Goal: Transaction & Acquisition: Purchase product/service

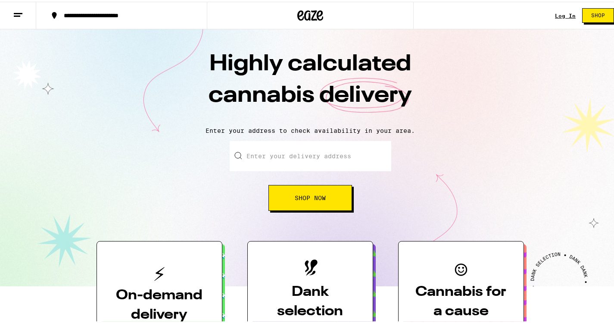
click at [556, 12] on link "Log In" at bounding box center [565, 14] width 21 height 6
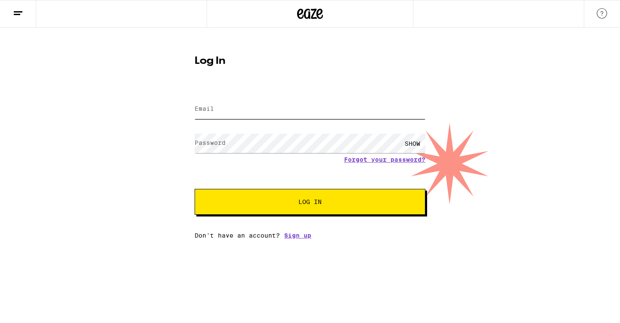
click at [248, 111] on input "Email" at bounding box center [310, 108] width 231 height 19
type input "[EMAIL_ADDRESS][DOMAIN_NAME]"
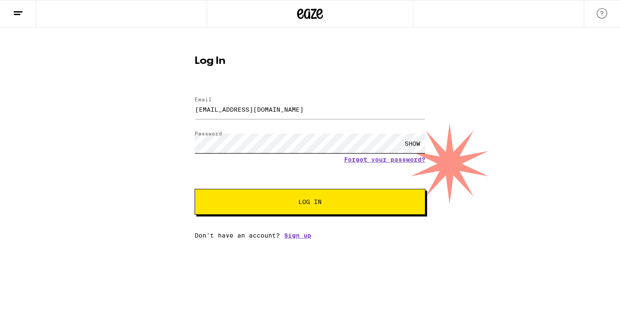
click at [195, 189] on button "Log In" at bounding box center [310, 202] width 231 height 26
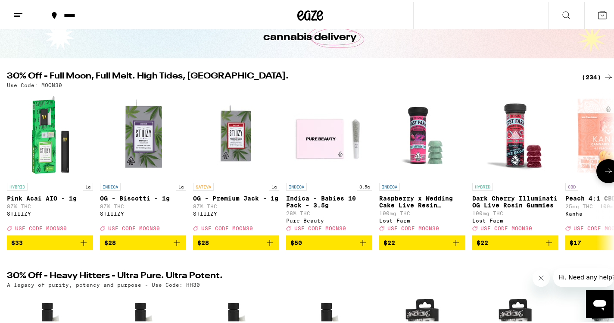
scroll to position [56, 0]
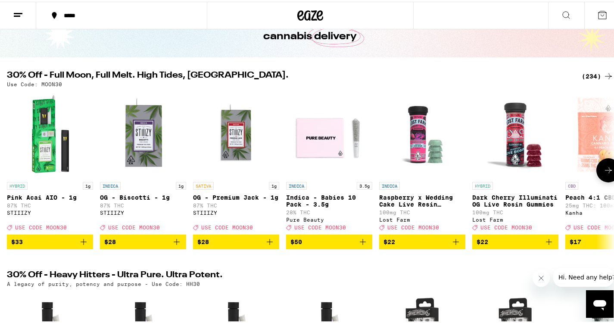
click at [605, 174] on icon at bounding box center [608, 168] width 10 height 10
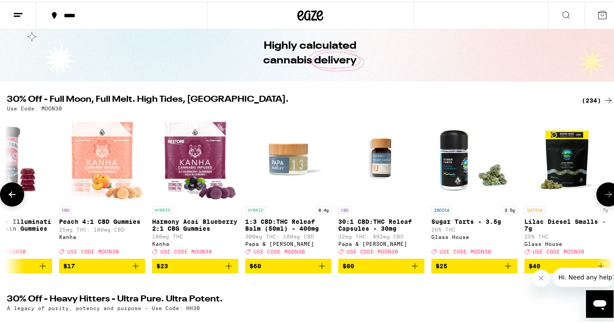
scroll to position [31, 0]
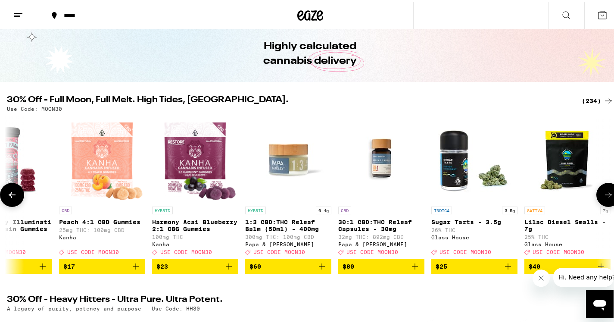
click at [603, 195] on icon at bounding box center [608, 193] width 10 height 10
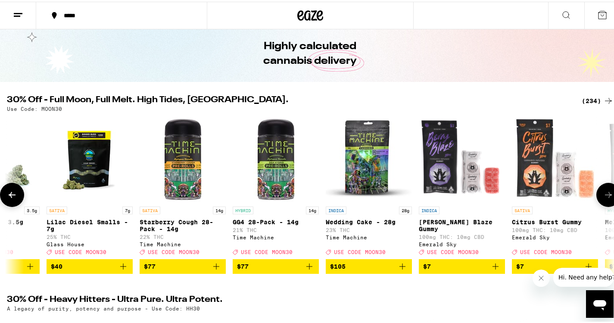
scroll to position [0, 1012]
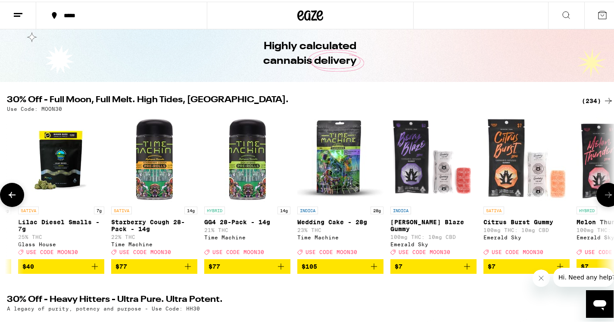
click at [603, 195] on icon at bounding box center [608, 193] width 10 height 10
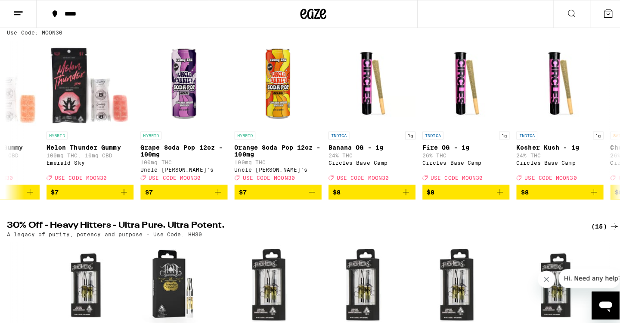
scroll to position [0, 0]
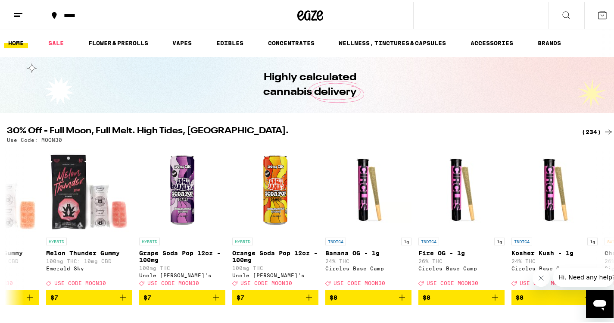
click at [85, 16] on div "*****" at bounding box center [125, 14] width 133 height 6
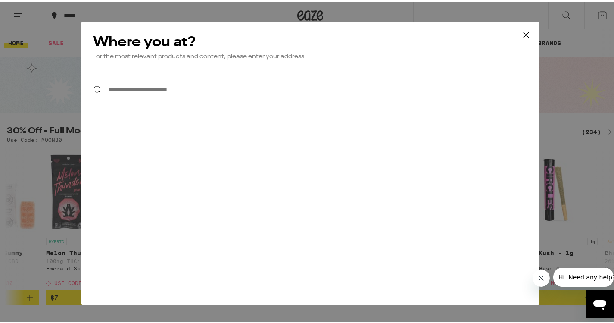
click at [152, 89] on input "**********" at bounding box center [310, 87] width 458 height 33
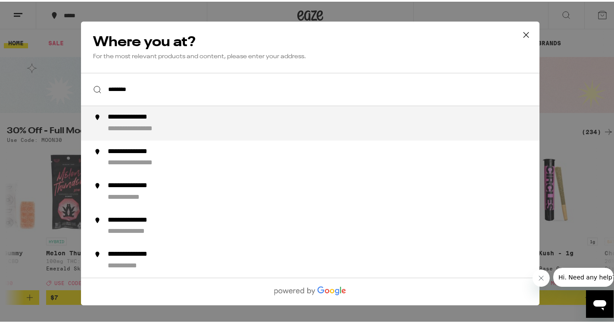
click at [133, 116] on div "**********" at bounding box center [141, 115] width 67 height 9
type input "**********"
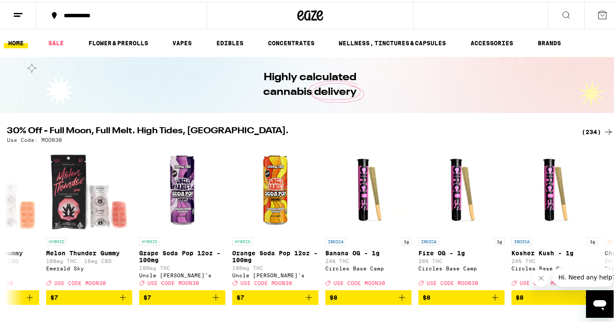
click at [22, 13] on icon at bounding box center [18, 13] width 10 height 10
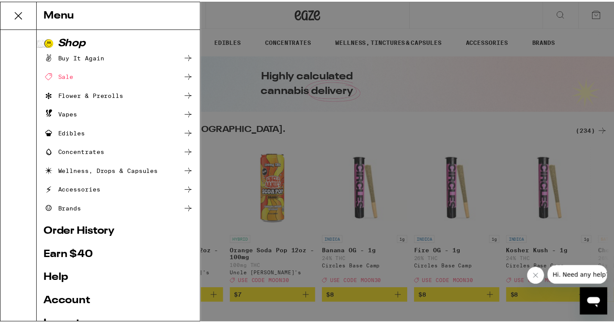
scroll to position [73, 0]
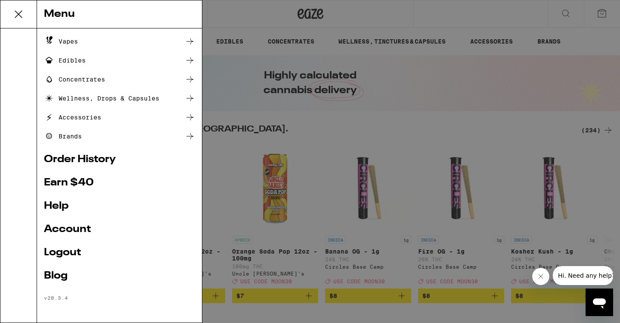
click at [73, 227] on link "Account" at bounding box center [119, 229] width 151 height 10
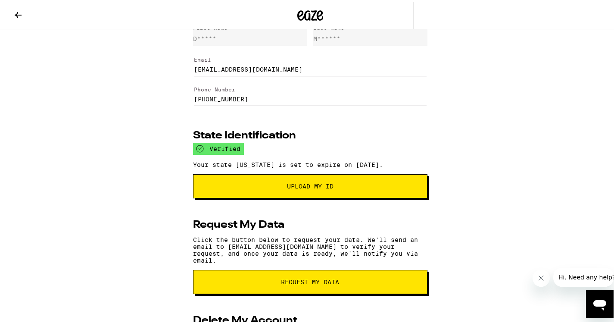
scroll to position [31, 0]
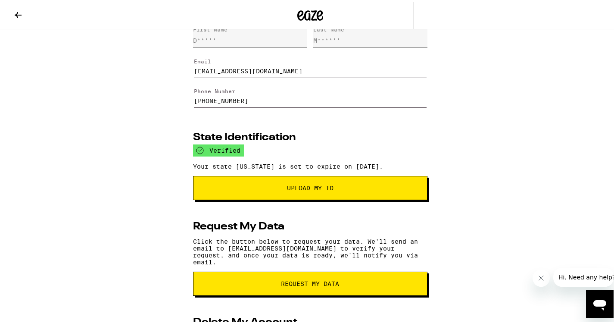
click at [276, 189] on span "Upload My ID" at bounding box center [310, 186] width 175 height 6
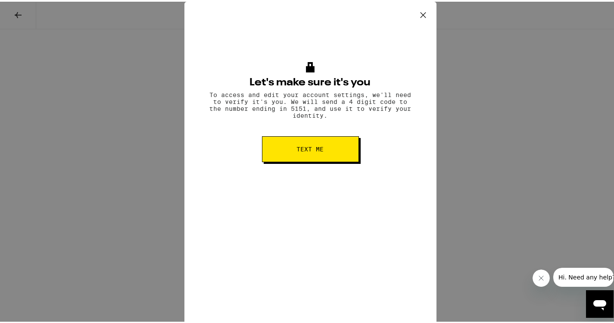
click at [308, 150] on span "Text me" at bounding box center [310, 147] width 27 height 6
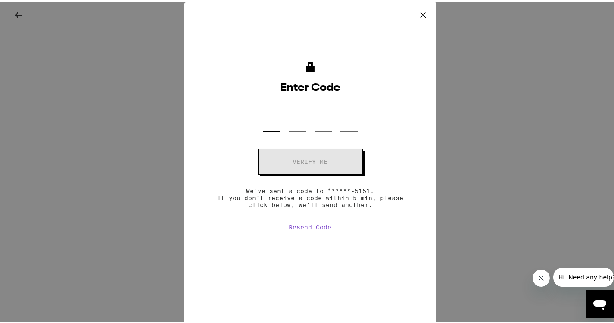
click at [264, 118] on input "OTP Code" at bounding box center [271, 116] width 17 height 25
type input "9"
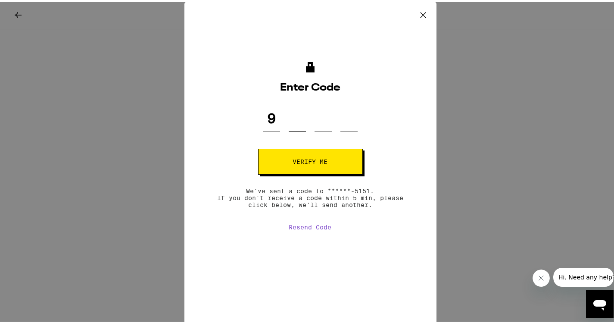
type input "9"
type input "4"
type input "2"
click at [283, 162] on button "Verify me" at bounding box center [310, 160] width 105 height 26
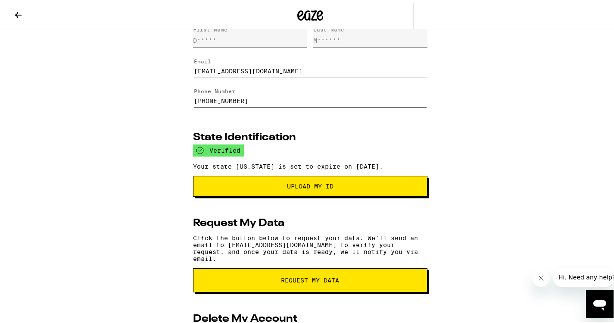
click at [220, 187] on span "Upload my ID" at bounding box center [310, 184] width 220 height 6
click at [320, 187] on span "Upload my ID" at bounding box center [310, 184] width 47 height 6
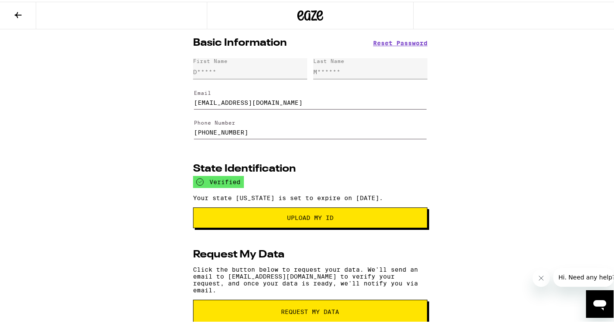
click at [16, 13] on icon at bounding box center [18, 13] width 7 height 6
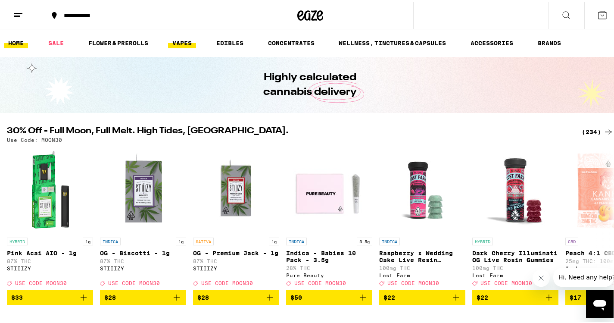
click at [183, 39] on link "VAPES" at bounding box center [182, 41] width 28 height 10
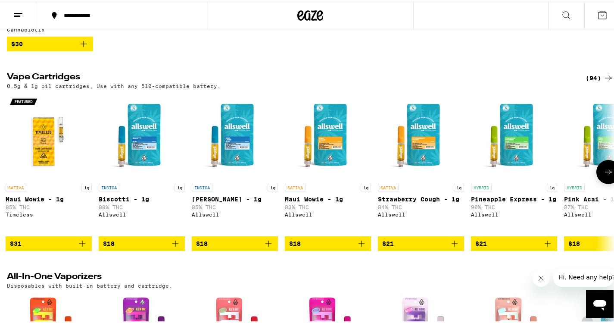
scroll to position [241, 0]
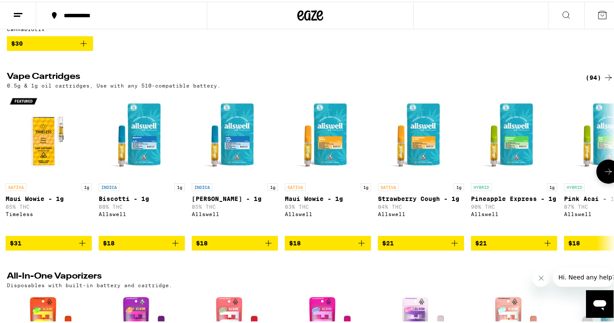
click at [148, 189] on div "INDICA 1g" at bounding box center [142, 185] width 86 height 8
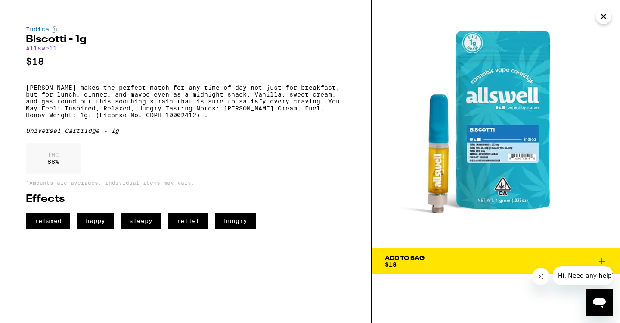
click at [604, 18] on icon "Close" at bounding box center [604, 16] width 4 height 4
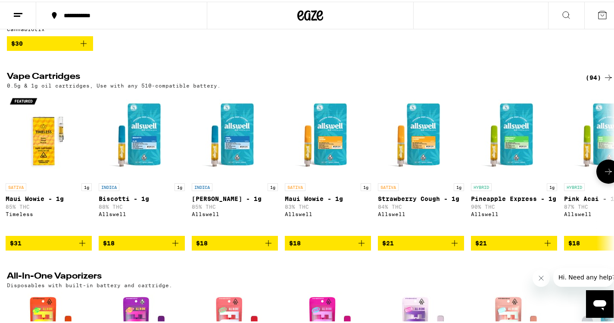
click at [152, 135] on img "Open page for Biscotti - 1g from Allswell" at bounding box center [142, 134] width 86 height 86
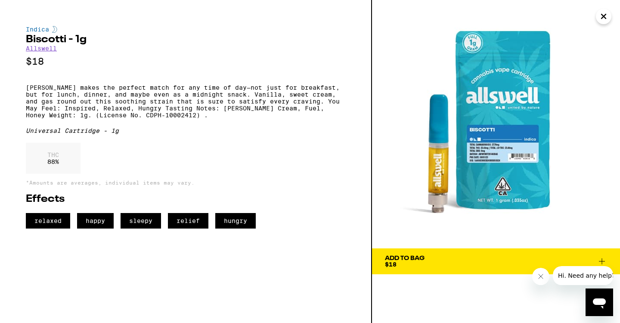
click at [96, 61] on p "$18" at bounding box center [186, 61] width 320 height 11
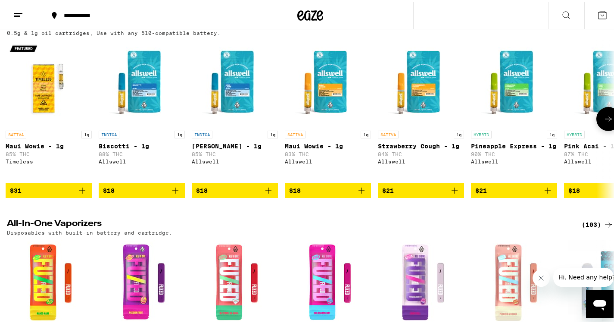
scroll to position [294, 0]
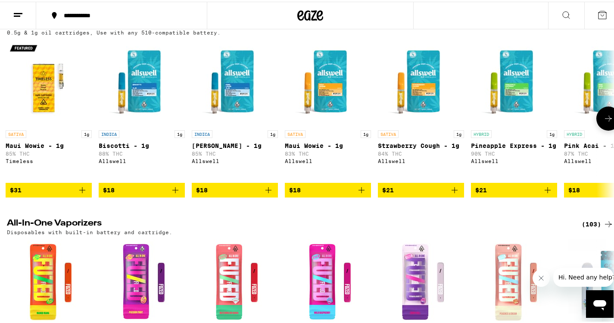
click at [605, 120] on icon at bounding box center [608, 117] width 7 height 6
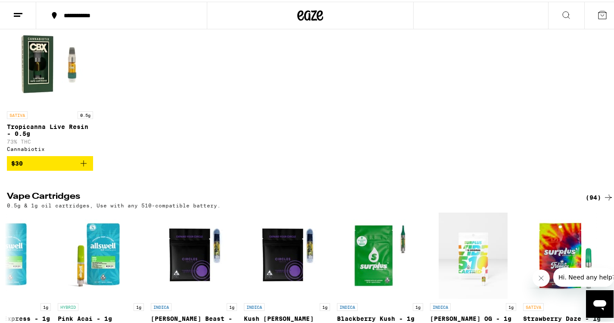
scroll to position [0, 0]
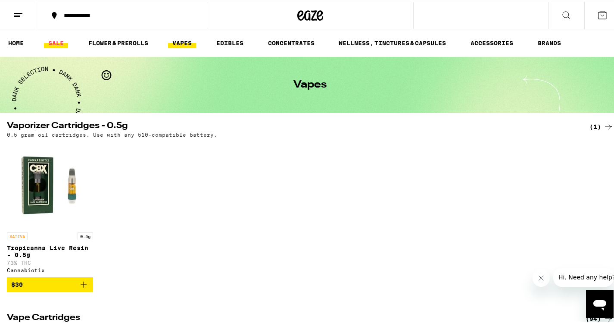
click at [53, 38] on link "SALE" at bounding box center [56, 41] width 24 height 10
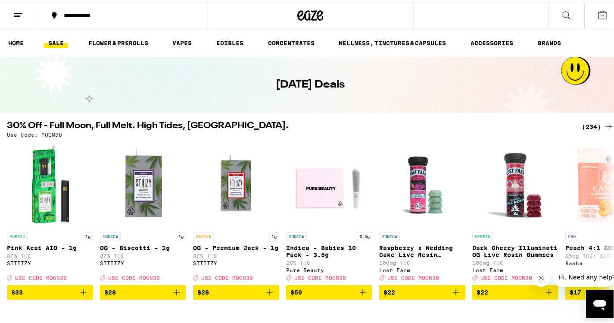
click at [583, 122] on div "(234)" at bounding box center [597, 125] width 32 height 10
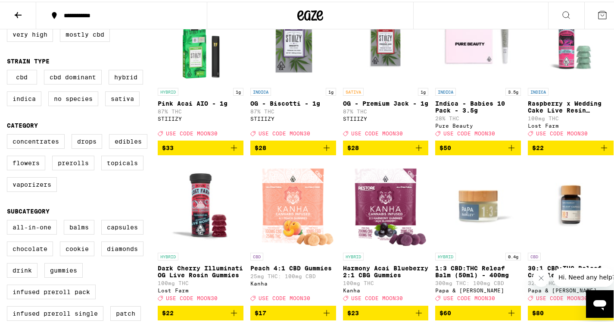
scroll to position [117, 0]
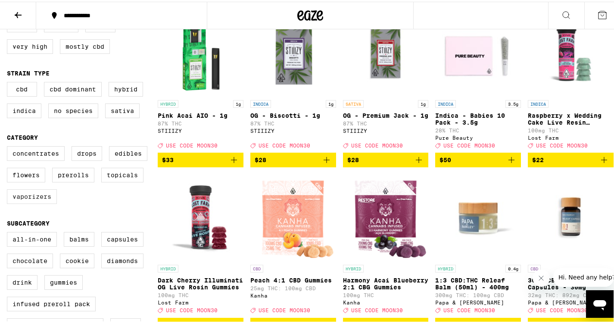
click at [46, 199] on label "Vaporizers" at bounding box center [32, 194] width 50 height 15
click at [9, 146] on input "Vaporizers" at bounding box center [9, 146] width 0 height 0
checkbox input "true"
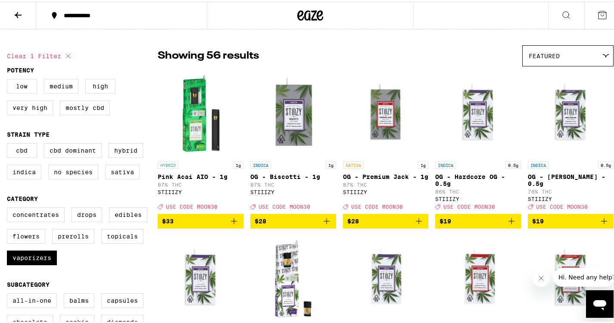
scroll to position [56, 0]
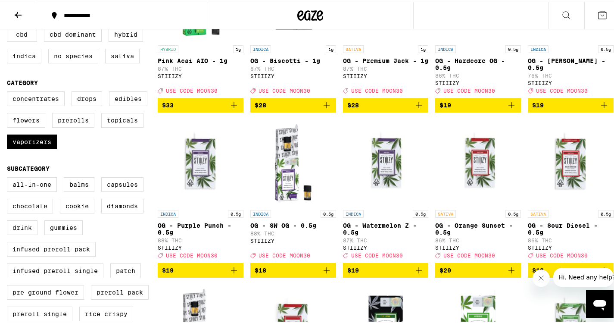
scroll to position [0, 0]
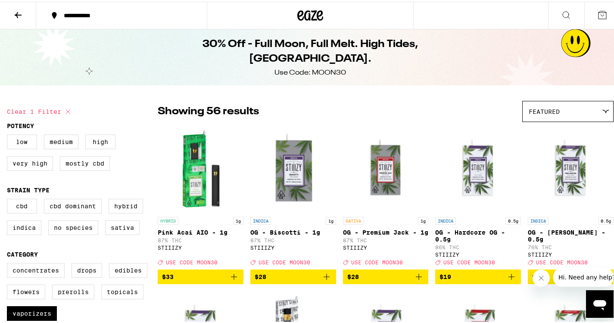
click at [534, 106] on span "Featured" at bounding box center [543, 109] width 31 height 7
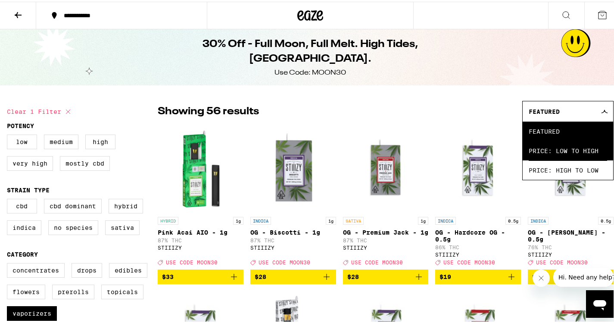
click at [532, 156] on span "Price: Low to High" at bounding box center [567, 148] width 78 height 19
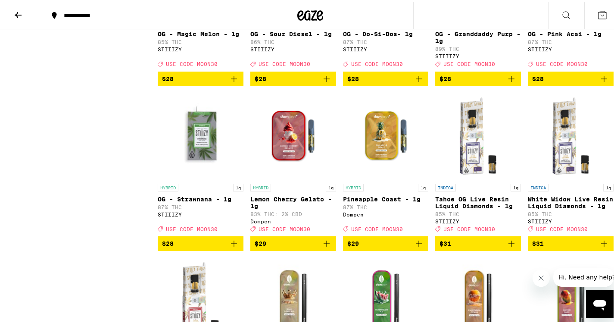
scroll to position [1021, 0]
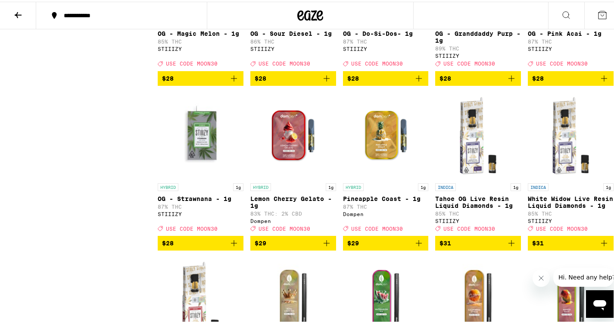
click at [321, 246] on icon "Add to bag" at bounding box center [326, 241] width 10 height 10
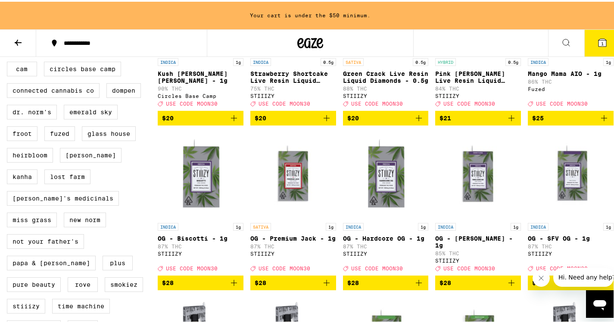
scroll to position [680, 0]
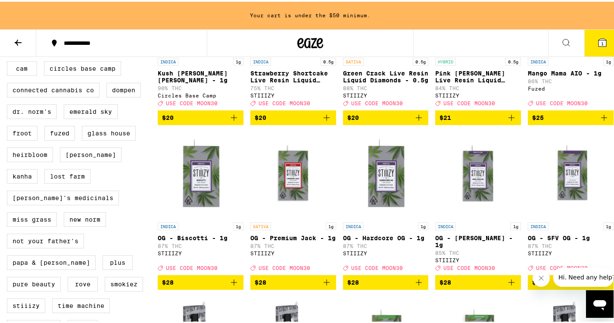
click at [599, 121] on icon "Add to bag" at bounding box center [604, 116] width 10 height 10
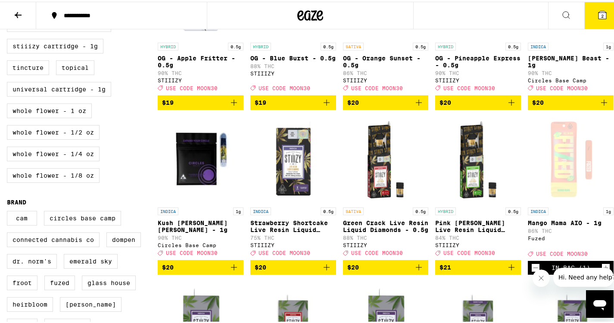
scroll to position [503, 0]
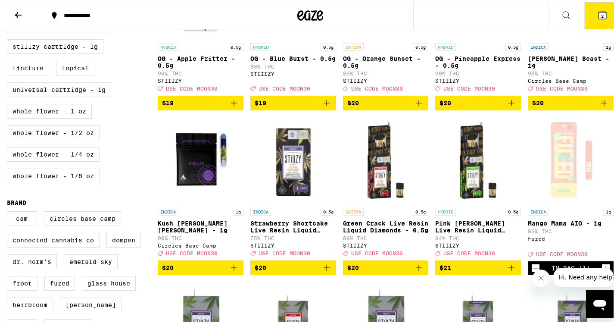
click at [233, 271] on icon "Add to bag" at bounding box center [234, 266] width 10 height 10
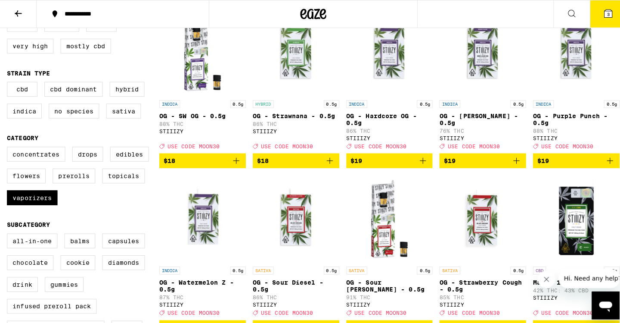
scroll to position [92, 0]
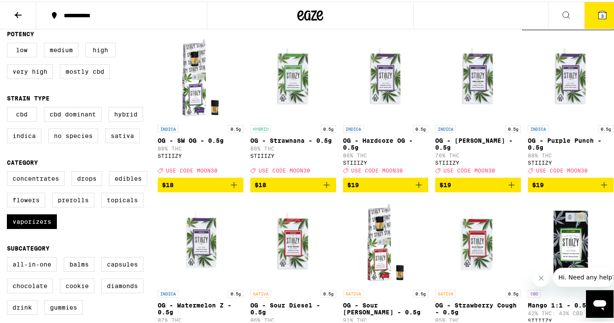
click at [597, 9] on icon at bounding box center [602, 13] width 10 height 10
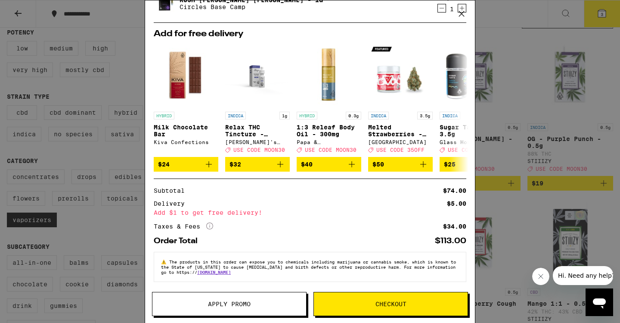
scroll to position [105, 0]
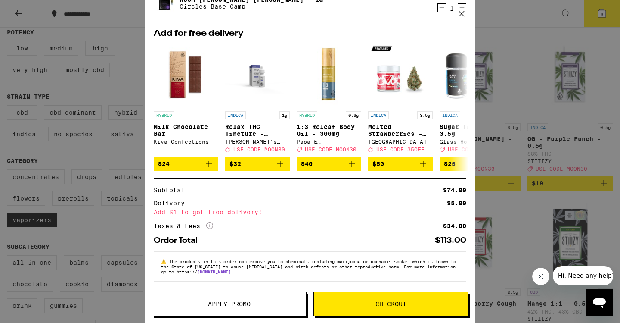
click at [231, 304] on span "Apply Promo" at bounding box center [229, 304] width 43 height 6
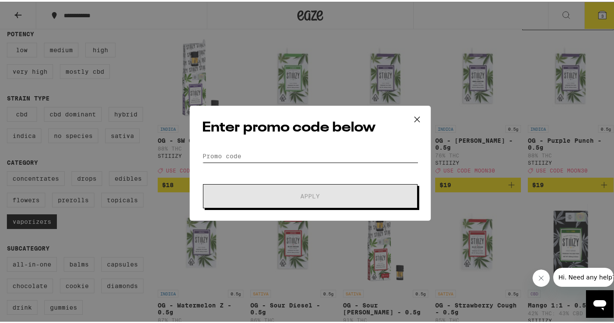
click at [220, 151] on input "Promo Code" at bounding box center [310, 154] width 216 height 13
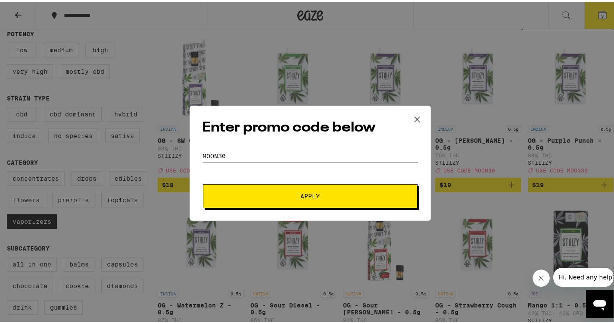
type input "moon30"
click at [310, 193] on span "Apply" at bounding box center [310, 194] width 19 height 6
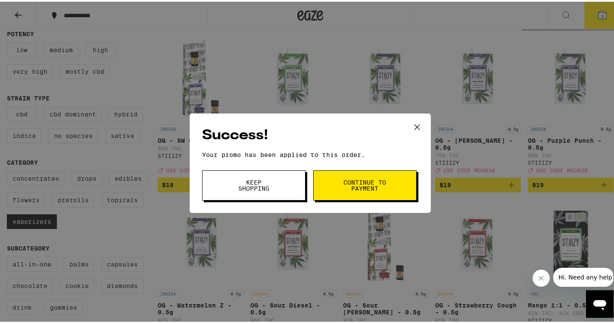
click at [267, 188] on span "Keep Shopping" at bounding box center [254, 183] width 44 height 12
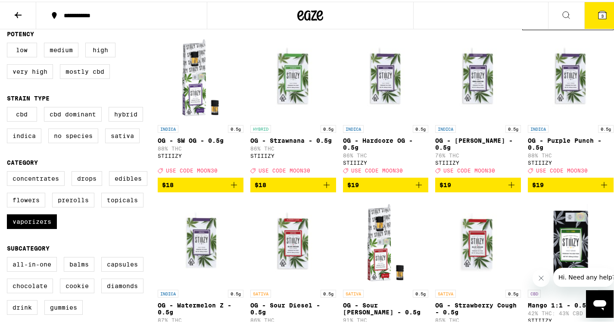
click at [597, 17] on icon at bounding box center [602, 13] width 10 height 10
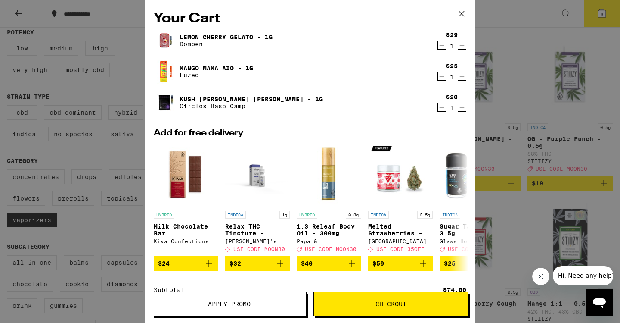
click at [463, 14] on icon at bounding box center [461, 13] width 13 height 13
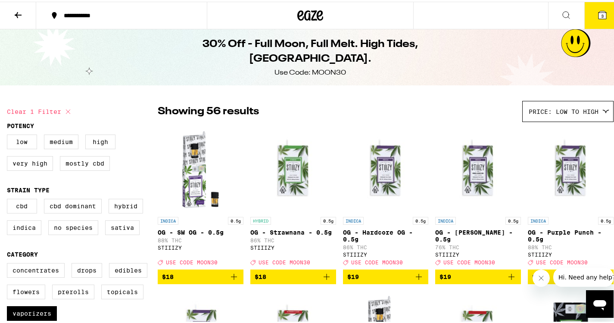
click at [16, 12] on icon at bounding box center [18, 13] width 10 height 10
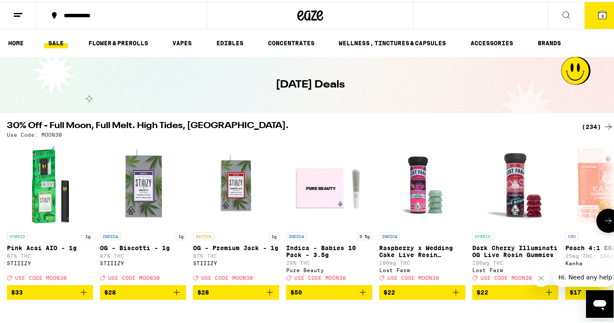
click at [495, 47] on ul "HOME SALE FLOWER & PREROLLS VAPES EDIBLES CONCENTRATES WELLNESS, TINCTURES & CA…" at bounding box center [310, 42] width 620 height 28
click at [491, 40] on link "ACCESSORIES" at bounding box center [491, 41] width 51 height 10
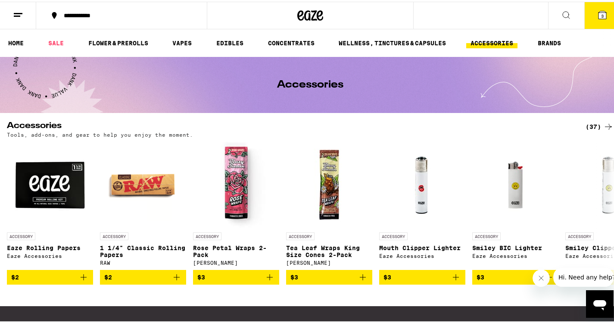
click at [495, 7] on div "**********" at bounding box center [310, 14] width 620 height 28
click at [461, 24] on div "**********" at bounding box center [310, 14] width 620 height 28
click at [549, 14] on button at bounding box center [566, 13] width 36 height 27
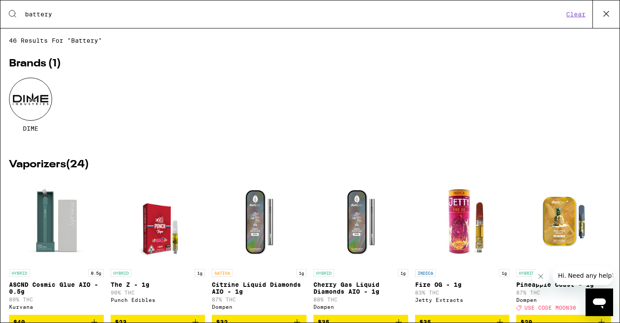
type input "battery"
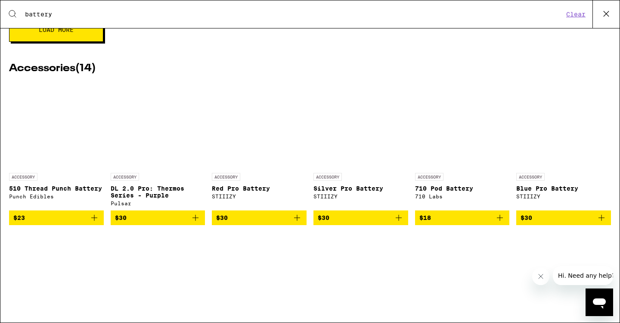
scroll to position [490, 0]
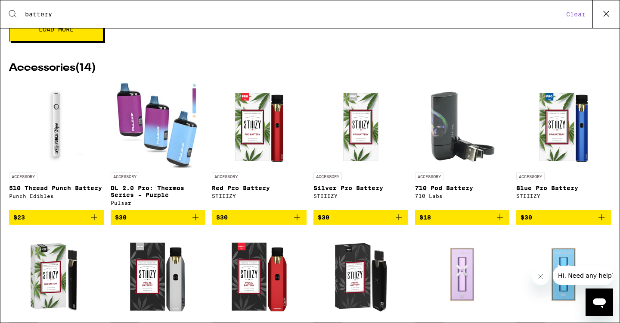
click at [76, 73] on h2 "Accessories ( 14 )" at bounding box center [310, 68] width 602 height 10
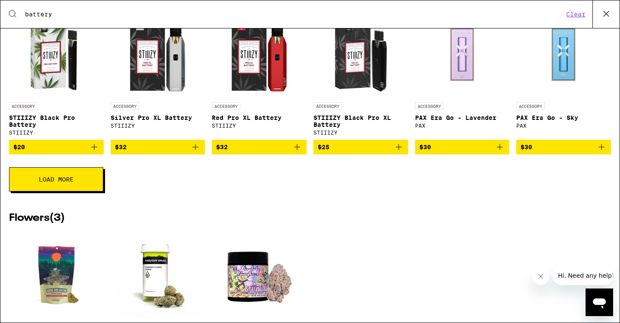
scroll to position [710, 0]
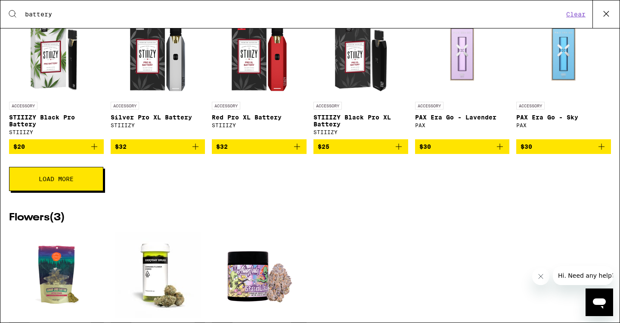
click at [25, 191] on button "Load More" at bounding box center [56, 179] width 94 height 24
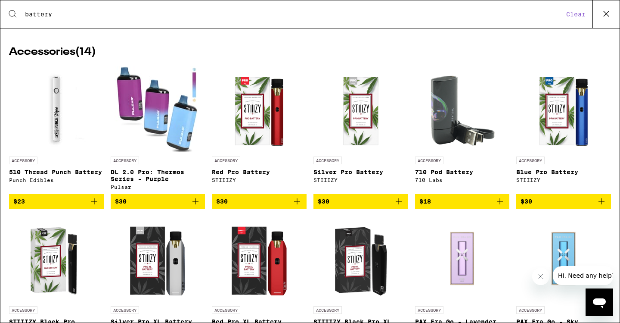
scroll to position [505, 0]
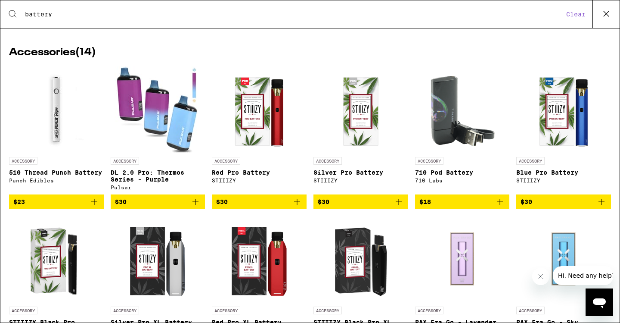
click at [59, 143] on img "Open page for 510 Thread Punch Battery from Punch Edibles" at bounding box center [56, 109] width 86 height 86
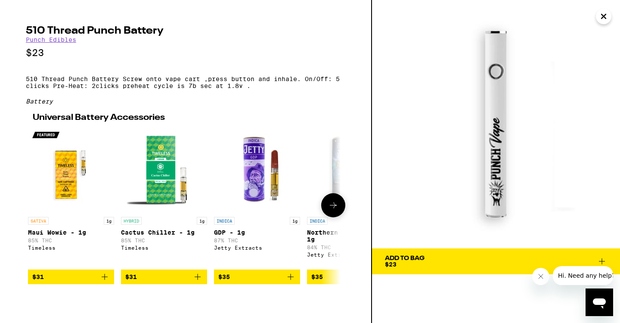
scroll to position [0, 3]
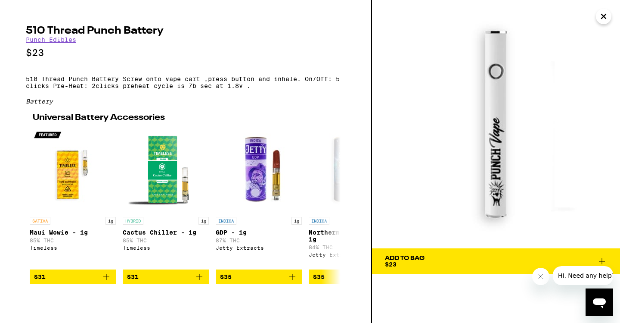
click at [598, 18] on button "Close" at bounding box center [604, 17] width 16 height 16
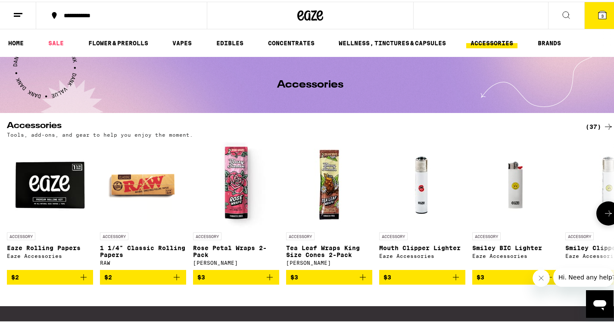
click at [597, 15] on icon at bounding box center [602, 13] width 10 height 10
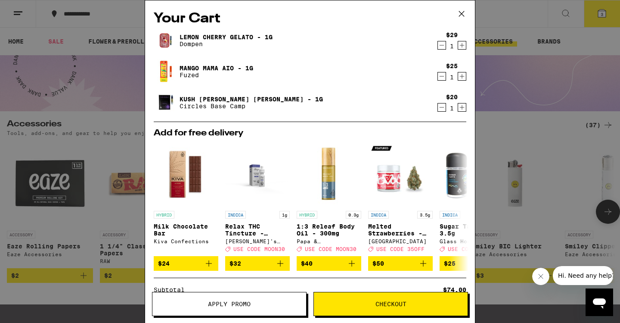
click at [438, 109] on icon "Decrement" at bounding box center [442, 107] width 8 height 10
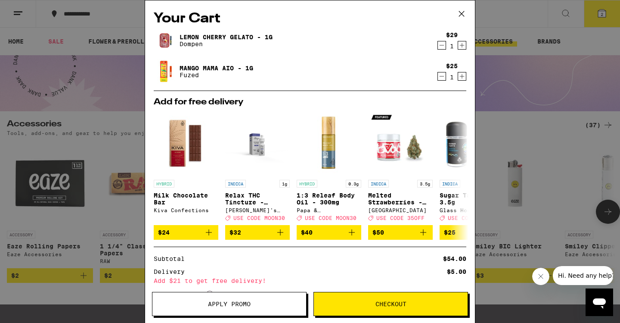
click at [166, 45] on img at bounding box center [166, 40] width 24 height 24
click at [192, 36] on link "Lemon Cherry Gelato - 1g" at bounding box center [226, 37] width 93 height 7
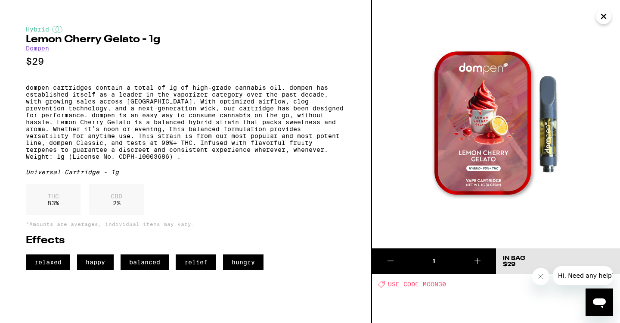
click at [605, 20] on icon "Close" at bounding box center [604, 16] width 10 height 13
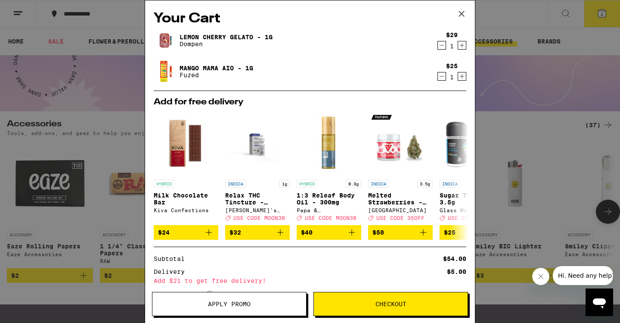
click at [458, 15] on icon at bounding box center [461, 13] width 13 height 13
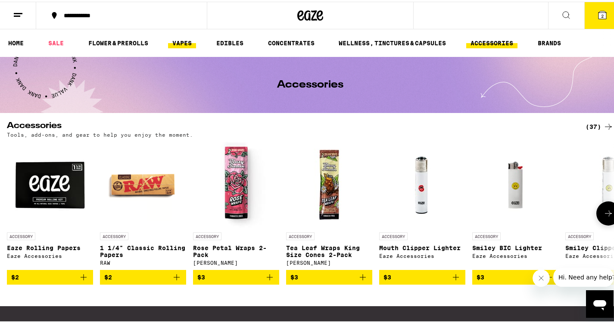
click at [184, 44] on link "VAPES" at bounding box center [182, 41] width 28 height 10
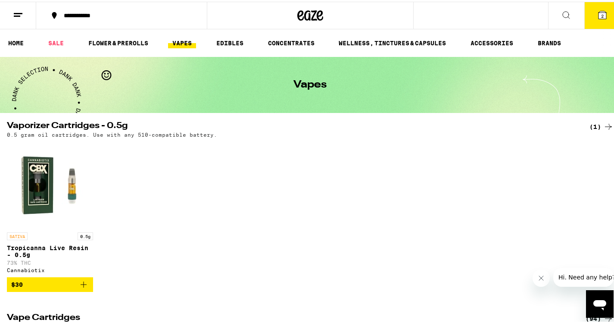
click at [503, 22] on div "**********" at bounding box center [310, 14] width 620 height 28
click at [561, 13] on icon at bounding box center [566, 13] width 10 height 10
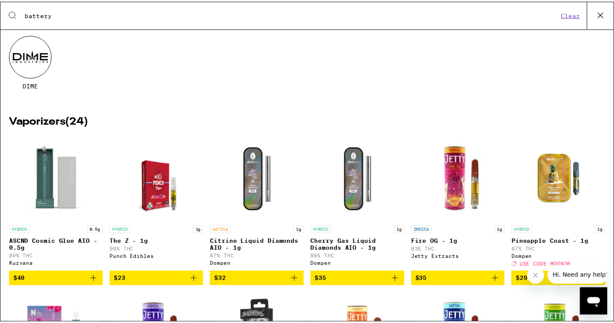
scroll to position [43, 0]
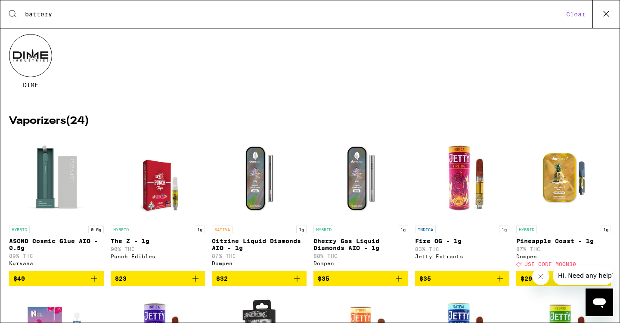
click at [562, 189] on img "Open page for Pineapple Coast - 1g from Dompen" at bounding box center [564, 178] width 86 height 86
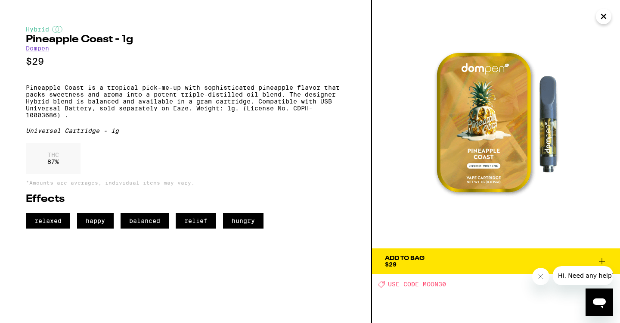
click at [599, 259] on icon at bounding box center [602, 261] width 10 height 10
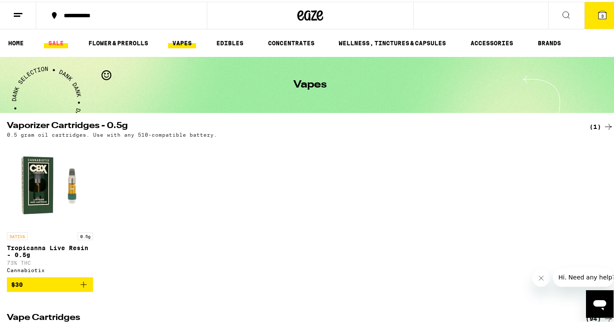
click at [62, 38] on link "SALE" at bounding box center [56, 41] width 24 height 10
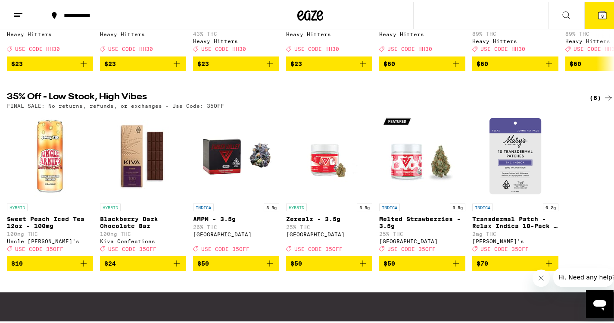
scroll to position [428, 0]
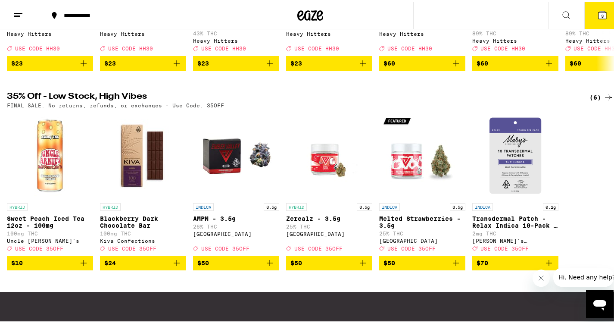
click at [261, 183] on img "Open page for AMPM - 3.5g from Ember Valley" at bounding box center [236, 154] width 86 height 86
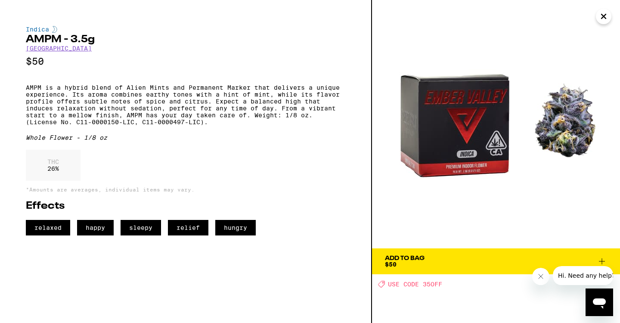
click at [604, 15] on icon "Close" at bounding box center [604, 16] width 10 height 13
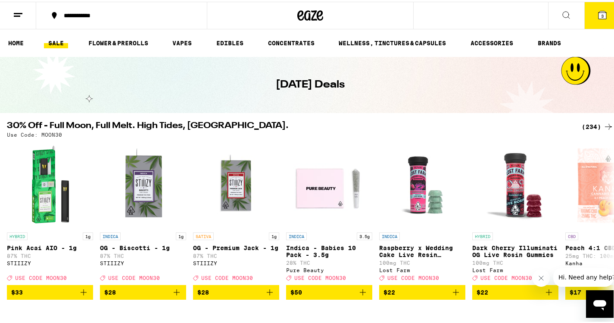
click at [581, 128] on div "(234)" at bounding box center [597, 125] width 32 height 10
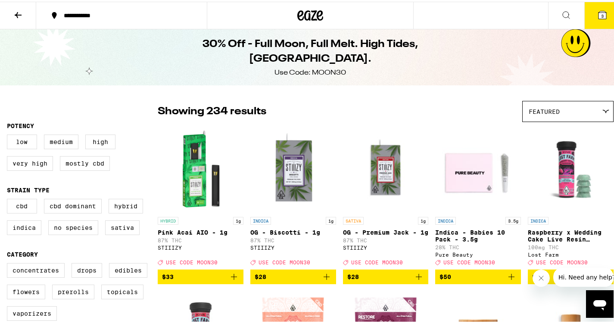
click at [584, 112] on div "Featured" at bounding box center [567, 109] width 90 height 20
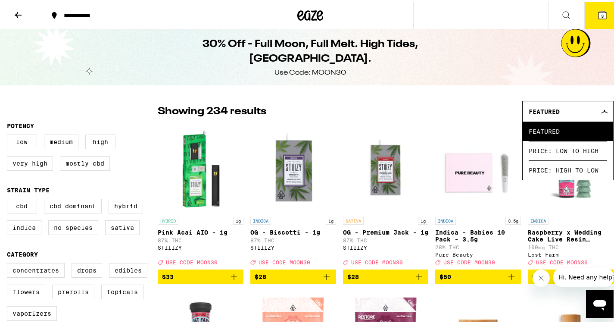
click at [479, 105] on div "Showing 234 results Featured Featured Price: Low to High Price: High to Low" at bounding box center [386, 109] width 456 height 21
click at [569, 105] on div "Featured" at bounding box center [567, 109] width 90 height 20
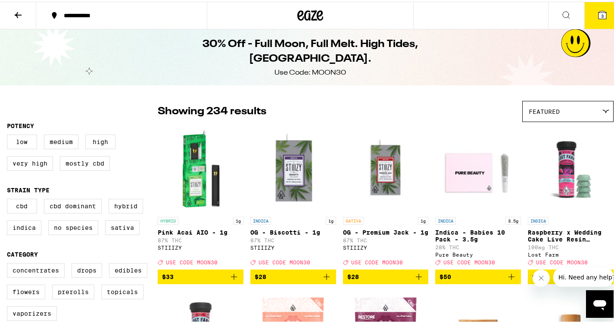
click at [601, 14] on button "3" at bounding box center [602, 13] width 36 height 27
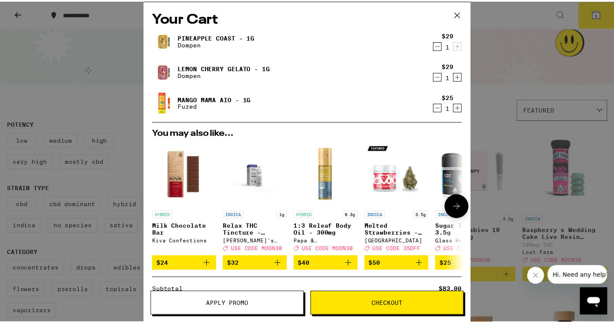
scroll to position [118, 0]
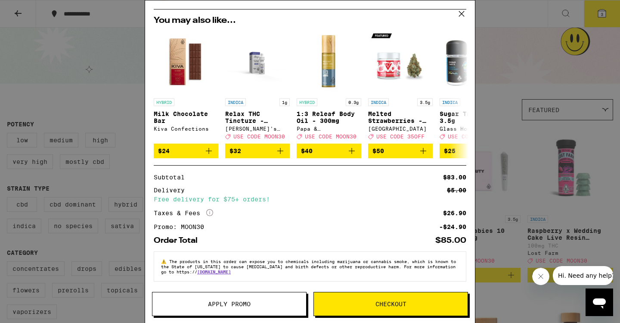
click at [364, 301] on span "Checkout" at bounding box center [391, 304] width 154 height 6
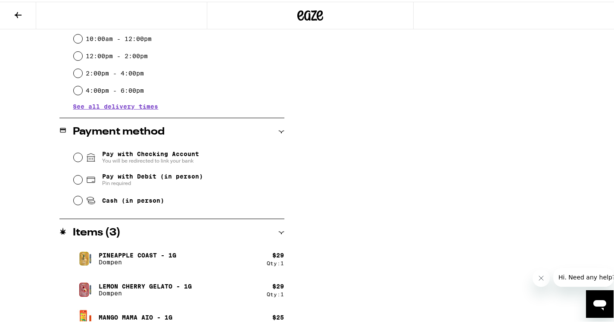
scroll to position [286, 0]
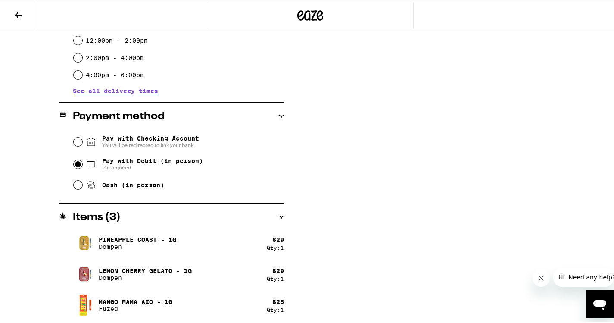
click at [80, 164] on input "Pay with Debit (in person) Pin required" at bounding box center [78, 162] width 9 height 9
radio input "true"
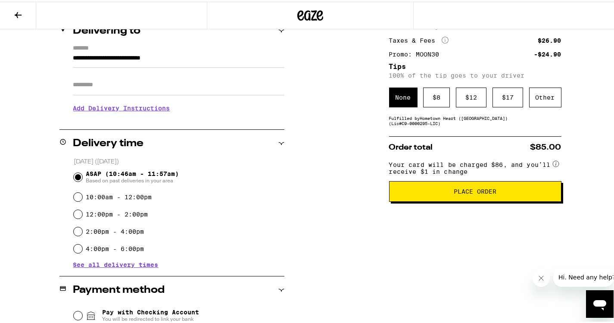
scroll to position [0, 0]
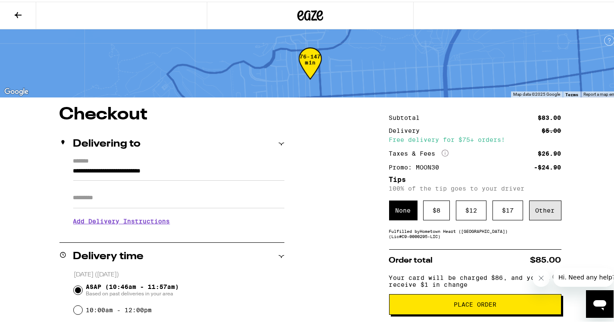
click at [549, 209] on div "Other" at bounding box center [545, 209] width 32 height 20
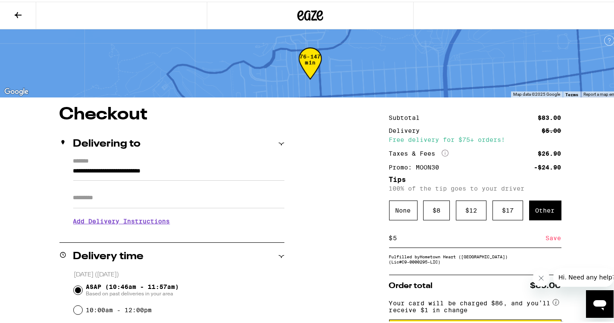
type input "5"
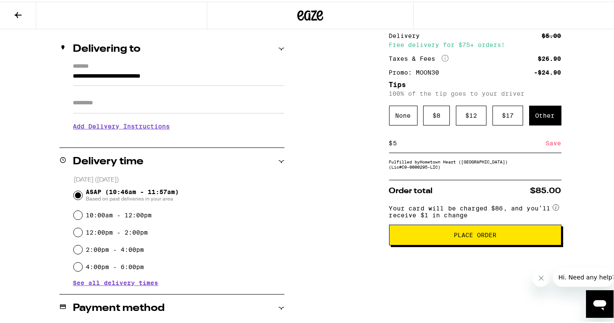
scroll to position [95, 0]
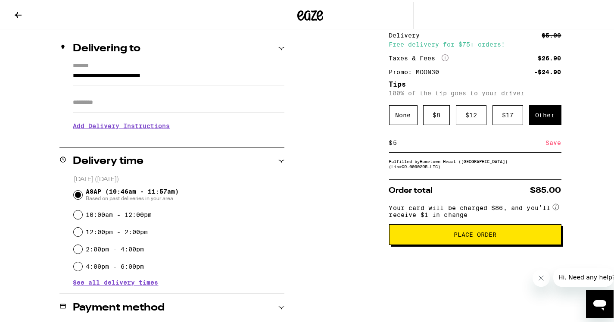
click at [467, 236] on span "Place Order" at bounding box center [474, 233] width 43 height 6
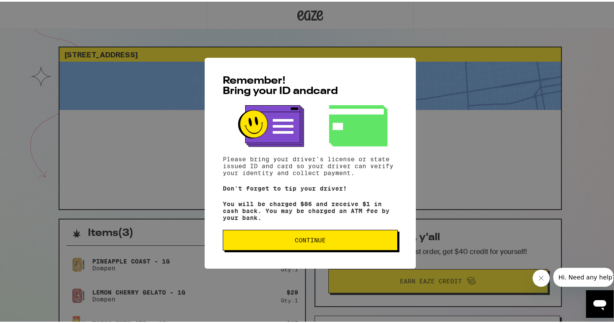
click at [306, 241] on span "Continue" at bounding box center [310, 238] width 31 height 6
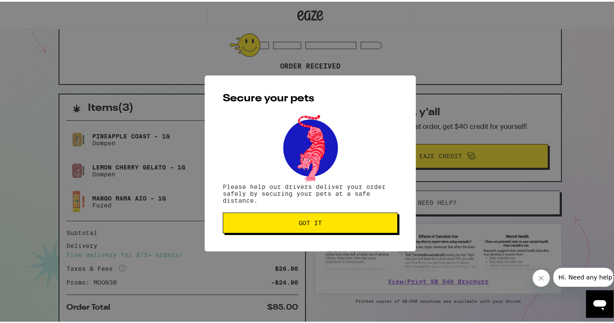
scroll to position [126, 0]
click at [293, 223] on span "Got it" at bounding box center [310, 221] width 160 height 6
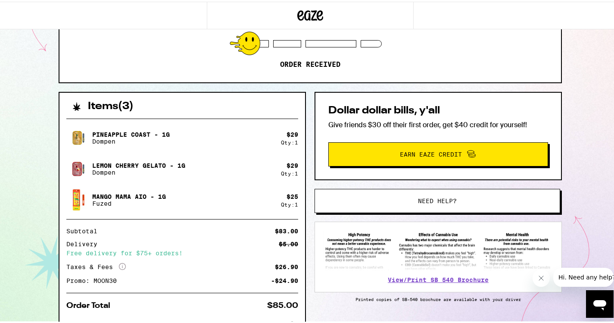
scroll to position [138, 0]
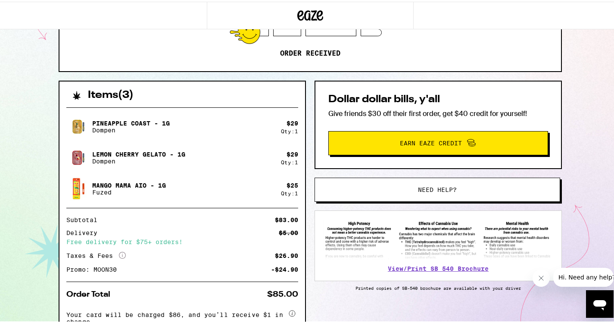
click at [406, 188] on span "Need help?" at bounding box center [437, 188] width 186 height 6
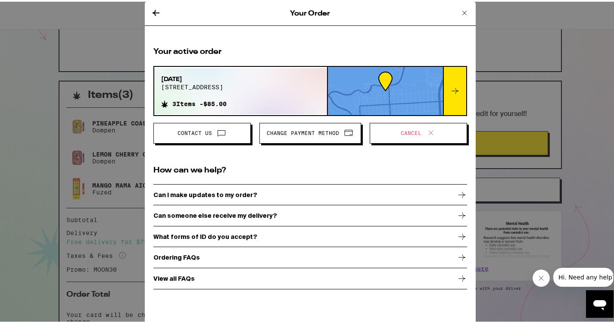
click at [425, 134] on icon at bounding box center [430, 131] width 10 height 10
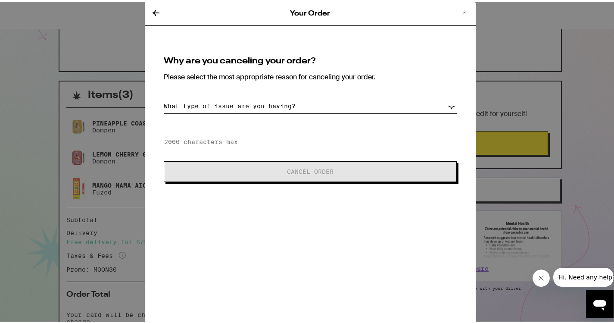
click at [275, 104] on select "What type of issue are you having? Order taking too long Order arriving too soo…" at bounding box center [310, 104] width 293 height 15
select select "no-id"
click at [164, 97] on select "What type of issue are you having? Order taking too long Order arriving too soo…" at bounding box center [310, 104] width 293 height 15
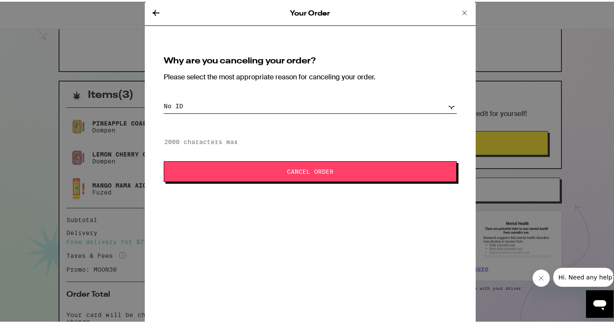
click at [214, 170] on span "Cancel Order" at bounding box center [310, 170] width 223 height 6
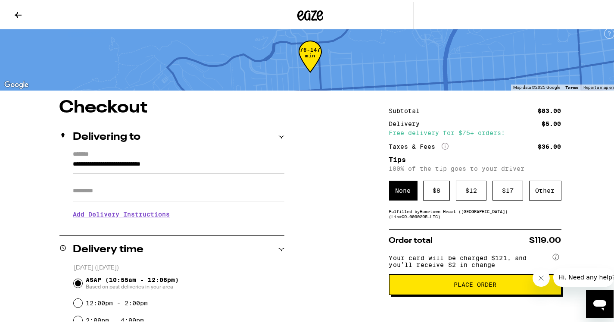
scroll to position [6, 0]
